Goal: Transaction & Acquisition: Book appointment/travel/reservation

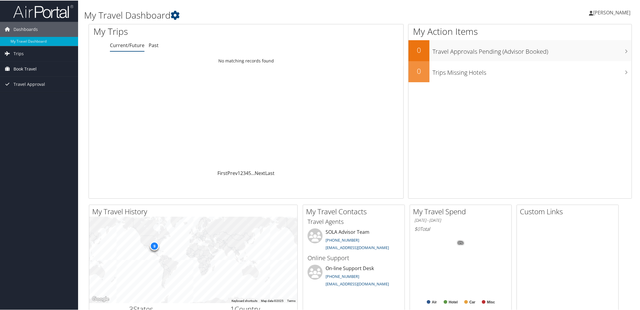
click at [26, 68] on span "Book Travel" at bounding box center [25, 68] width 23 height 15
click at [41, 119] on div "Dashboards My Travel Dashboard Trips Current/Future Trips Past Trips Trips Miss…" at bounding box center [321, 164] width 642 height 329
click at [24, 55] on link "Trips" at bounding box center [39, 53] width 78 height 15
click at [37, 66] on link "Current/Future Trips" at bounding box center [39, 65] width 78 height 9
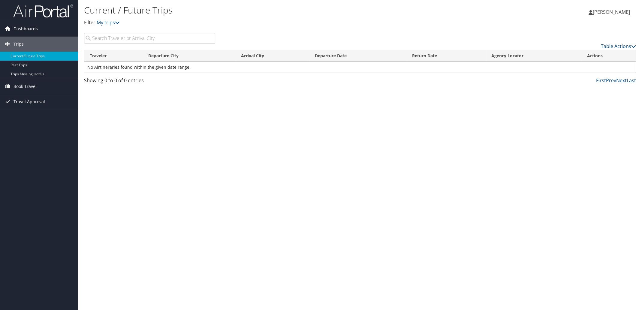
click at [26, 30] on span "Dashboards" at bounding box center [26, 28] width 24 height 15
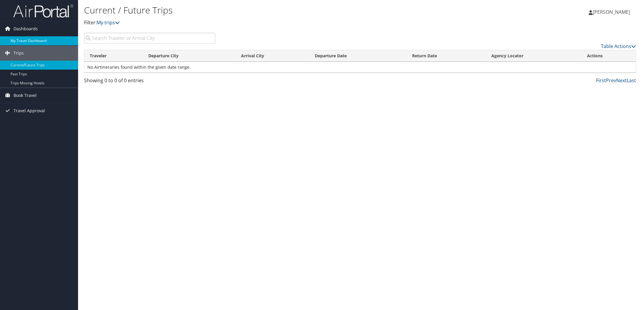
click at [37, 41] on link "My Travel Dashboard" at bounding box center [39, 40] width 78 height 9
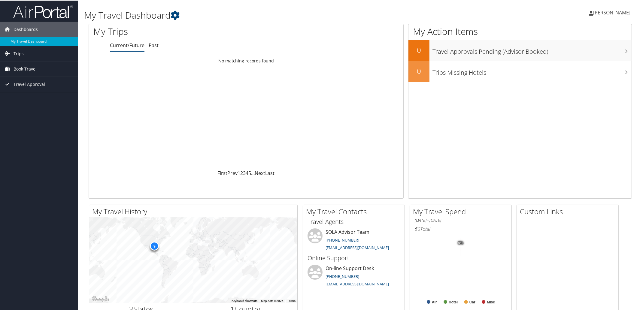
click at [33, 68] on span "Book Travel" at bounding box center [25, 68] width 23 height 15
click at [37, 86] on link "Book/Manage Online Trips" at bounding box center [39, 89] width 78 height 9
